Goal: Task Accomplishment & Management: Use online tool/utility

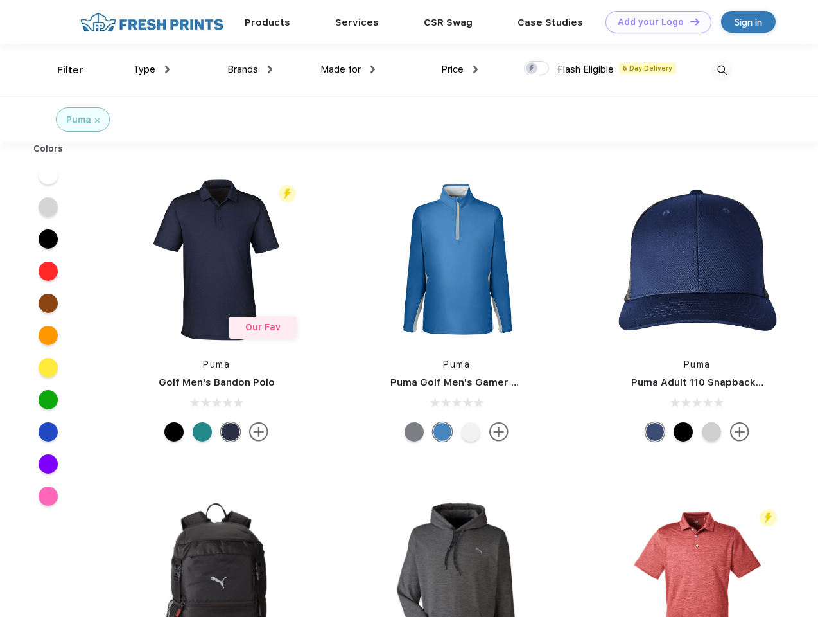
click at [654, 22] on link "Add your Logo Design Tool" at bounding box center [659, 22] width 106 height 22
click at [0, 0] on div "Design Tool" at bounding box center [0, 0] width 0 height 0
click at [689, 21] on link "Add your Logo Design Tool" at bounding box center [659, 22] width 106 height 22
click at [62, 70] on div "Filter" at bounding box center [70, 70] width 26 height 15
click at [152, 69] on span "Type" at bounding box center [144, 70] width 22 height 12
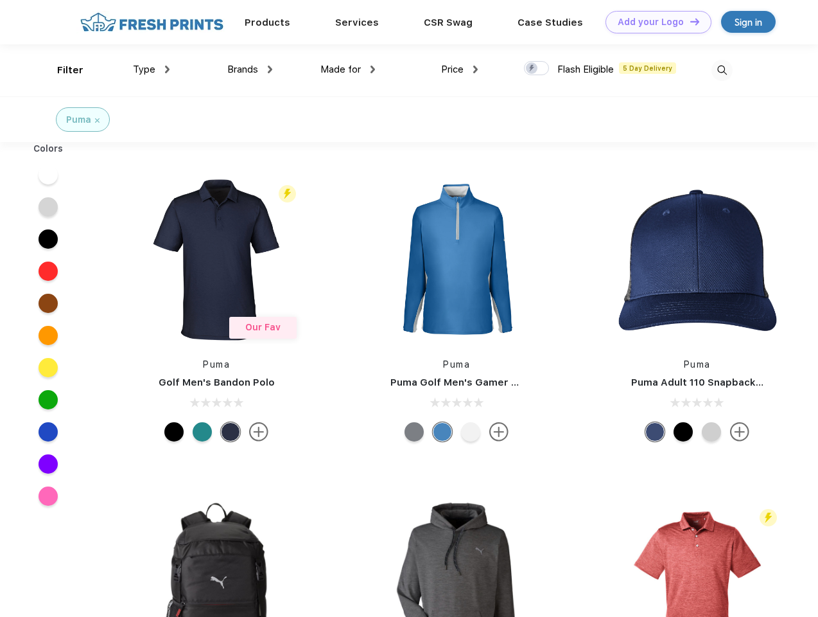
click at [250, 69] on span "Brands" at bounding box center [242, 70] width 31 height 12
click at [348, 69] on span "Made for" at bounding box center [341, 70] width 40 height 12
click at [460, 69] on span "Price" at bounding box center [452, 70] width 22 height 12
click at [537, 69] on div at bounding box center [536, 68] width 25 height 14
click at [533, 69] on input "checkbox" at bounding box center [528, 64] width 8 height 8
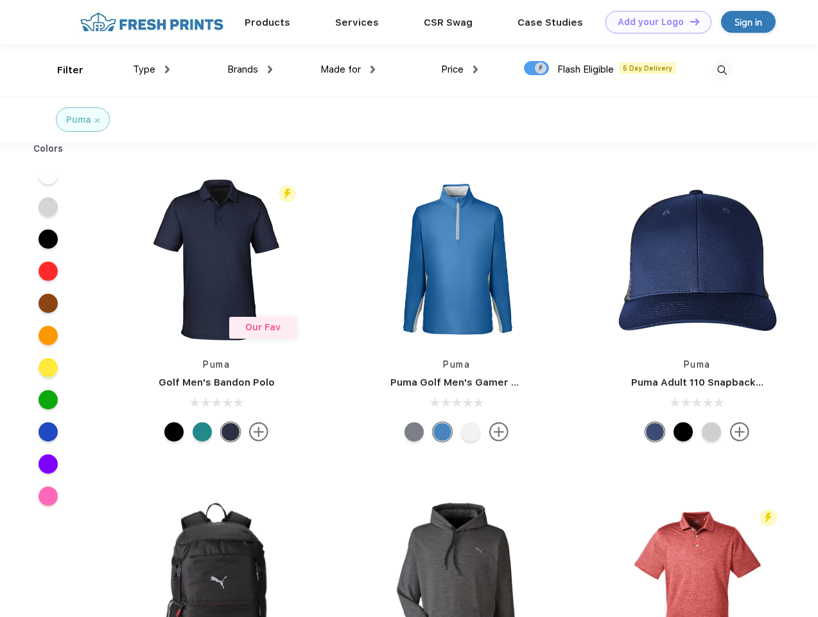
click at [722, 70] on img at bounding box center [722, 70] width 21 height 21
